Goal: Obtain resource: Obtain resource

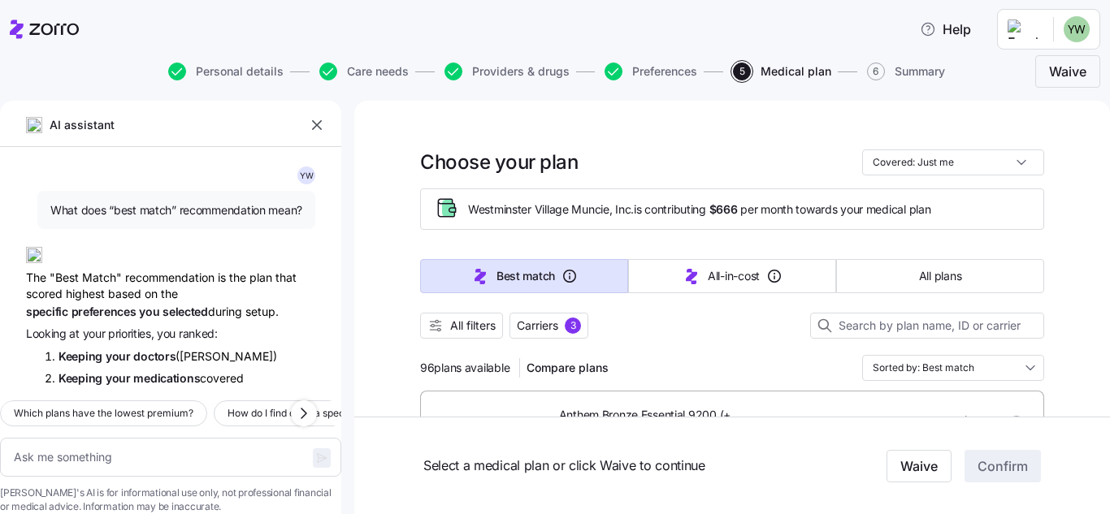
scroll to position [1508, 0]
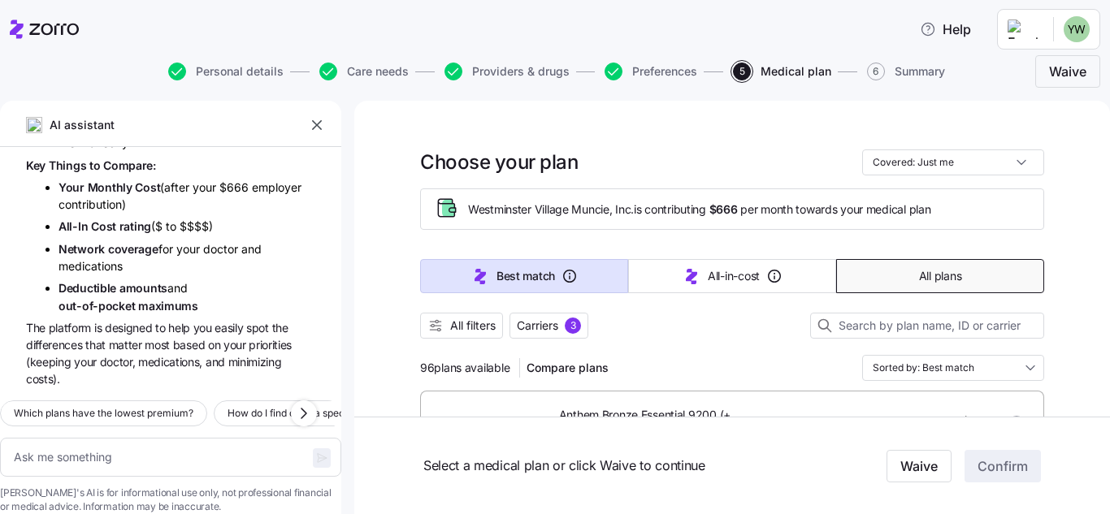
click at [941, 277] on span "All plans" at bounding box center [940, 276] width 42 height 16
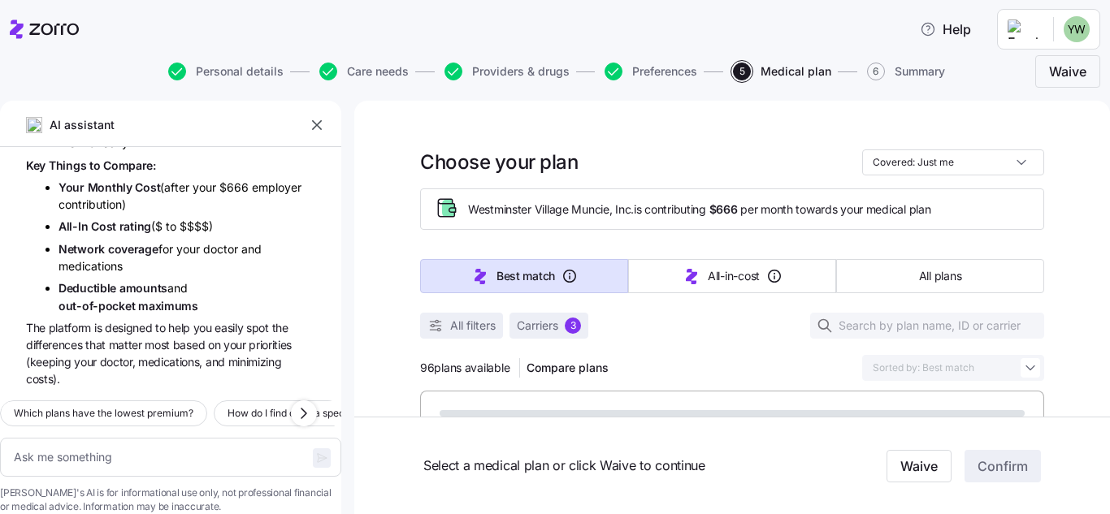
type textarea "x"
type input "Sorted by: Premium"
type textarea "x"
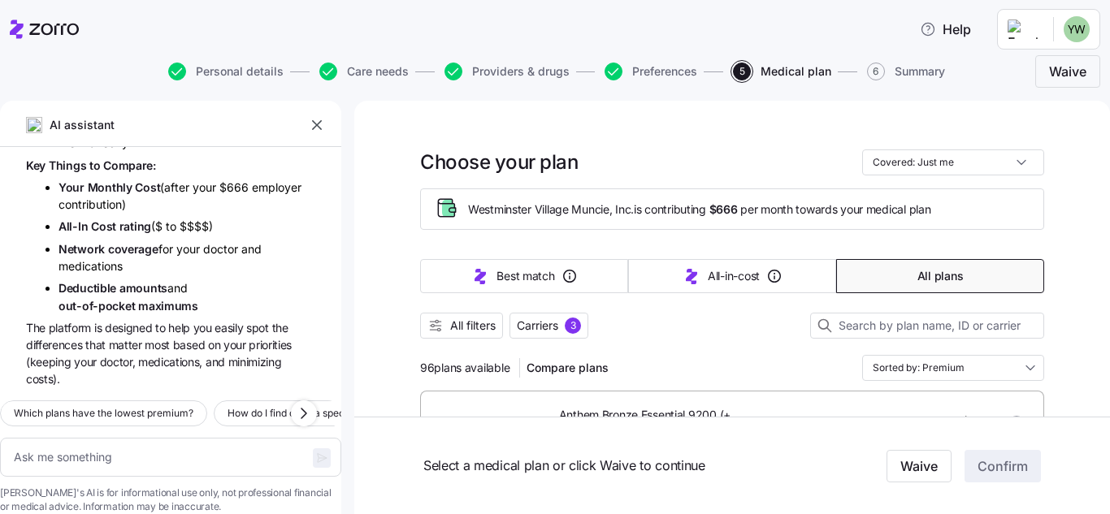
click at [315, 128] on icon "button" at bounding box center [317, 125] width 16 height 16
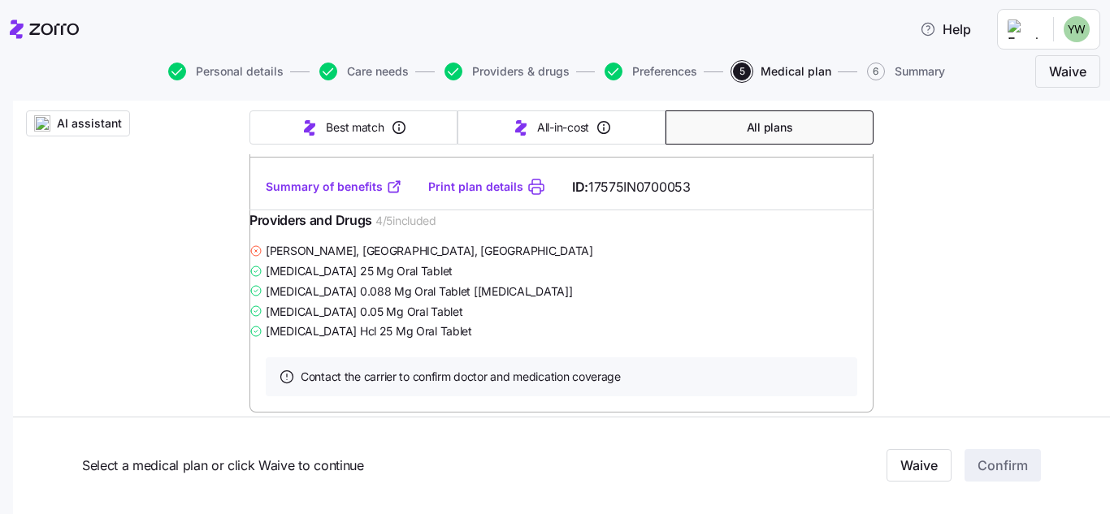
scroll to position [2275, 0]
click at [492, 193] on link "Print plan details" at bounding box center [475, 185] width 95 height 16
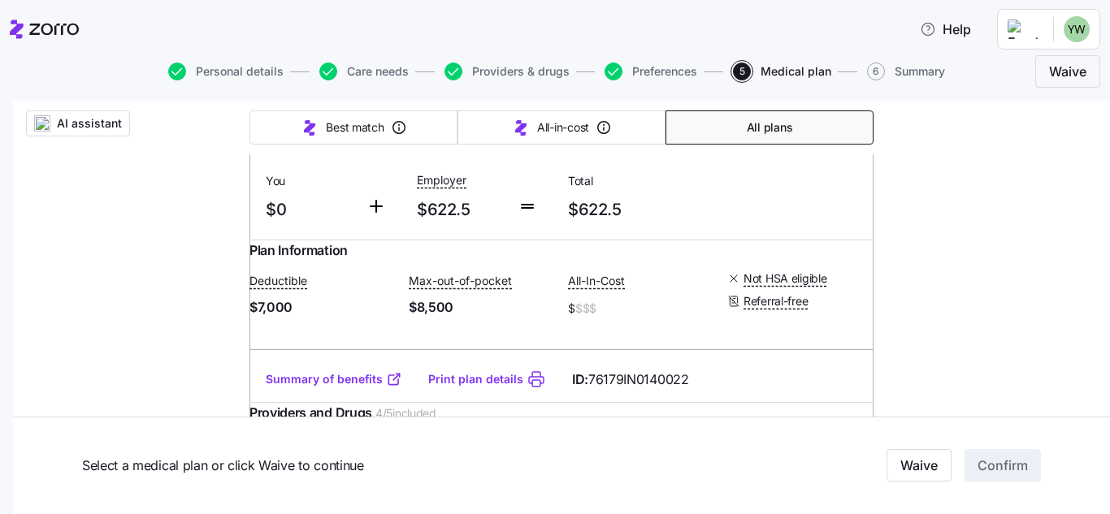
scroll to position [4306, 0]
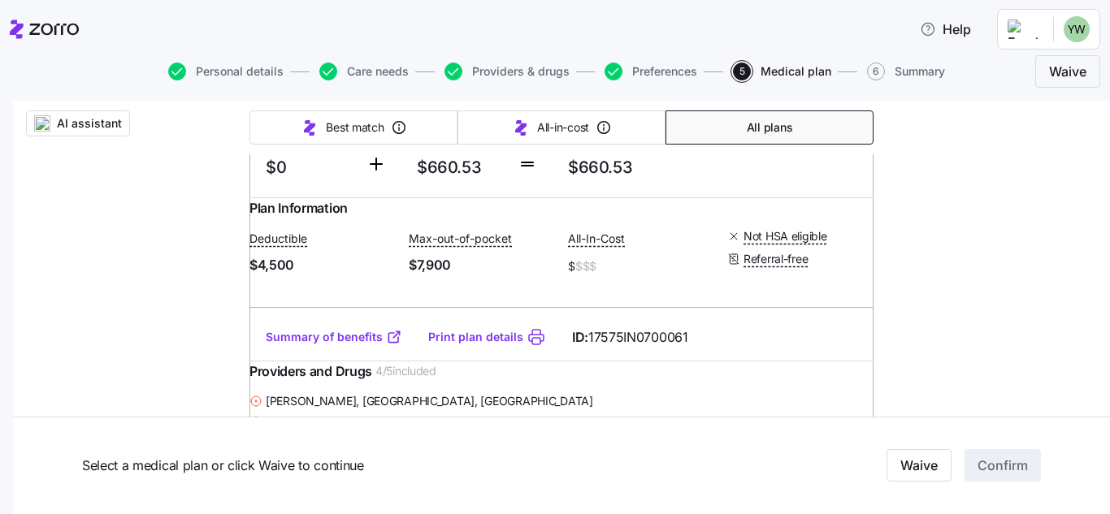
scroll to position [8368, 0]
